Goal: Use online tool/utility: Utilize a website feature to perform a specific function

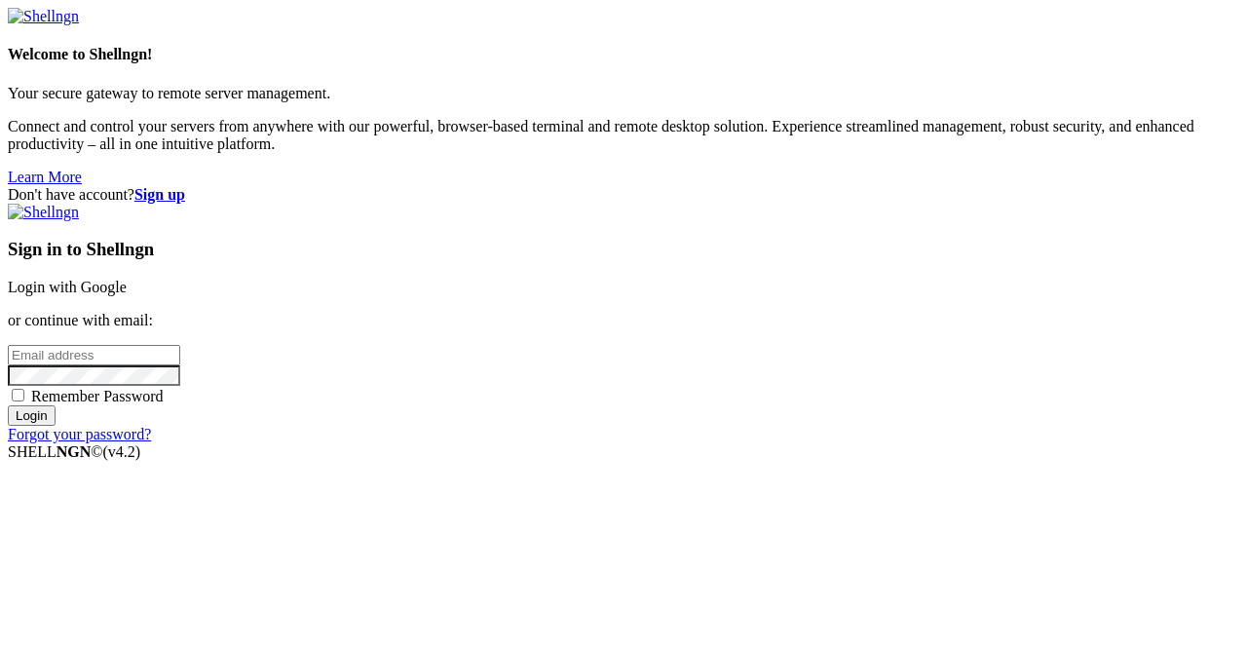
click at [127, 279] on link "Login with Google" at bounding box center [67, 287] width 119 height 17
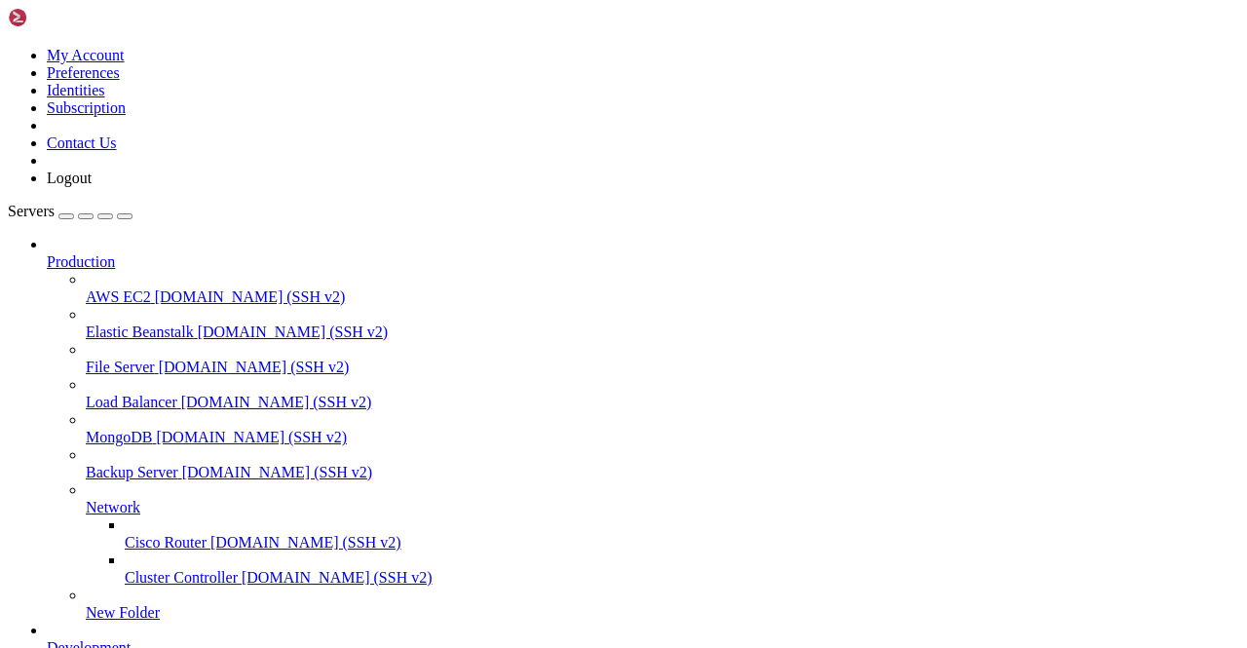
scroll to position [292, 0]
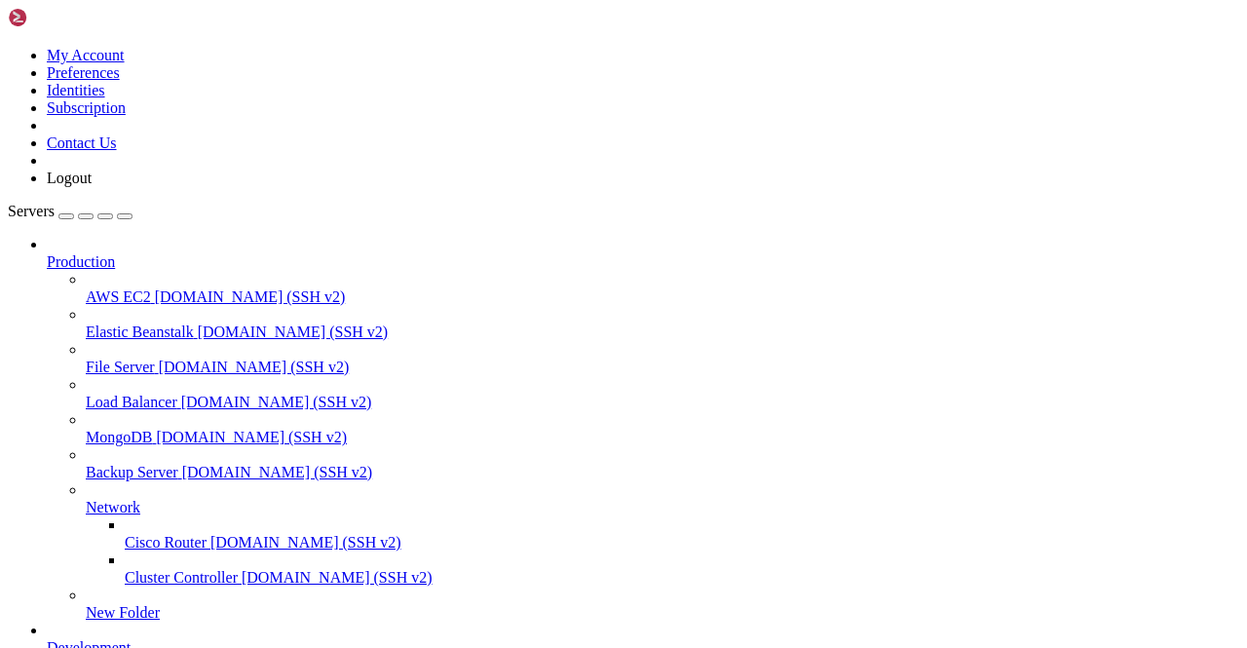
scroll to position [0, 0]
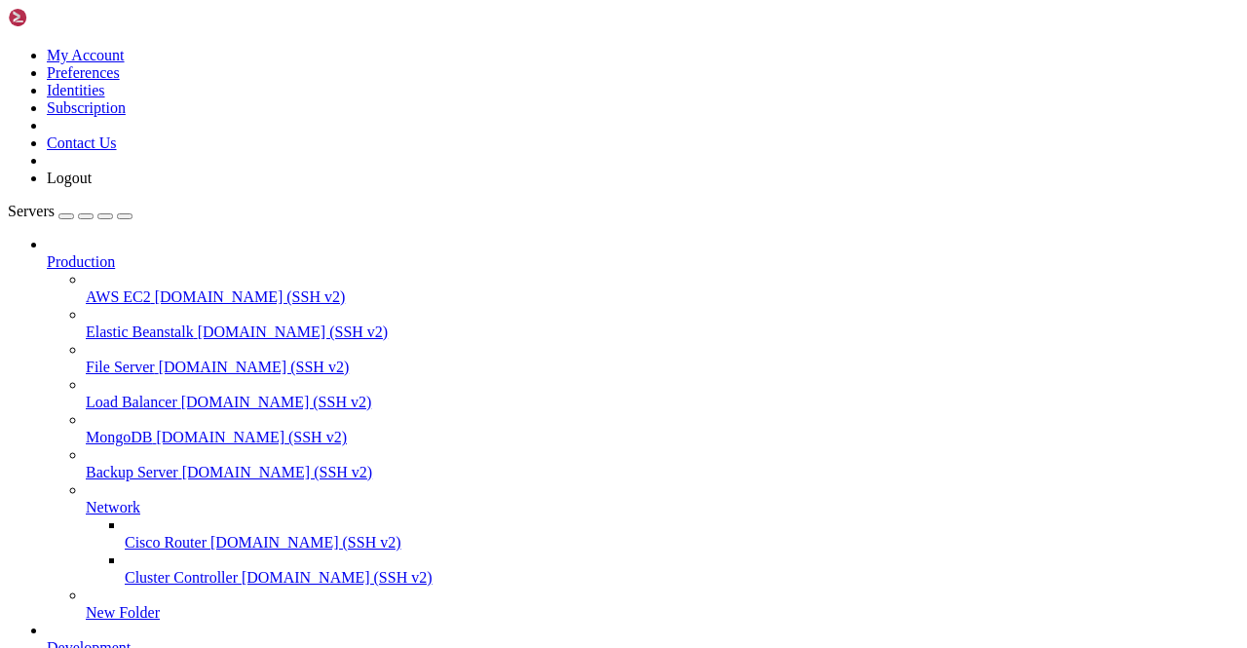
drag, startPoint x: 177, startPoint y: 1764, endPoint x: 152, endPoint y: 1591, distance: 174.3
